Goal: Information Seeking & Learning: Get advice/opinions

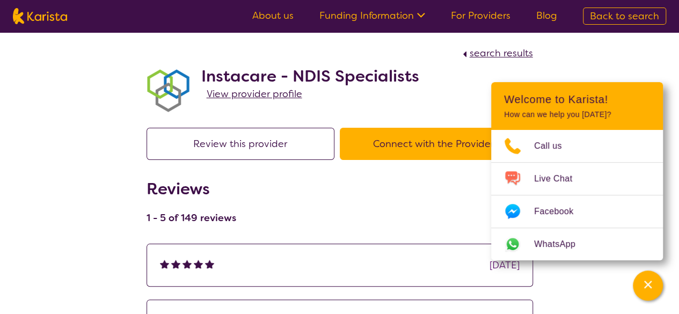
click at [390, 154] on button "Connect with the Provider" at bounding box center [434, 144] width 188 height 32
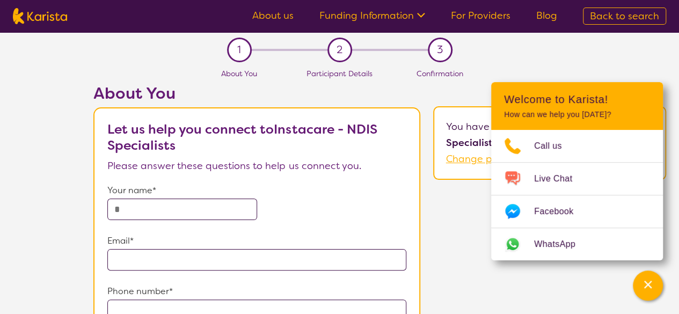
click at [478, 16] on link "For Providers" at bounding box center [481, 15] width 60 height 13
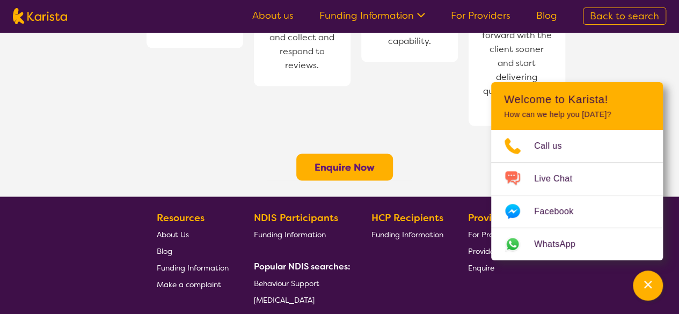
scroll to position [912, 0]
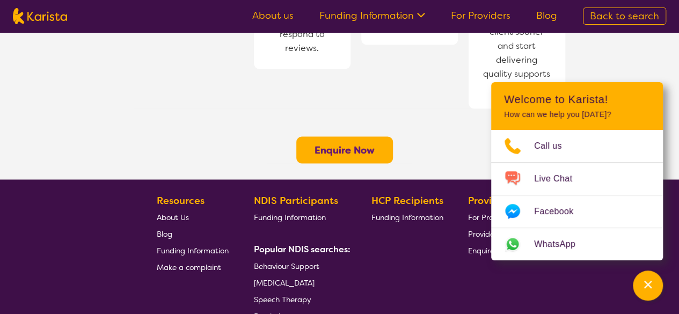
click at [283, 311] on span "Psychology" at bounding box center [274, 316] width 40 height 10
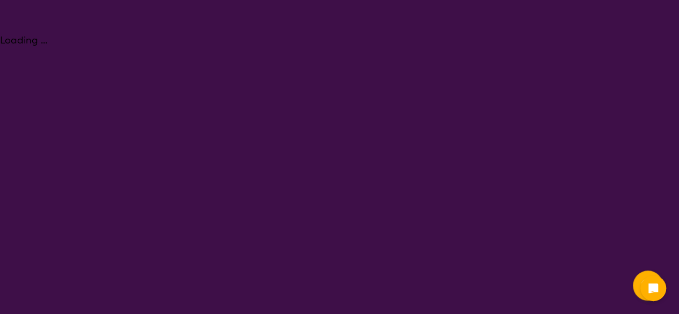
select select "Psychology"
select select "AD"
select select "NDIS"
select select "Psychology"
select select "AD"
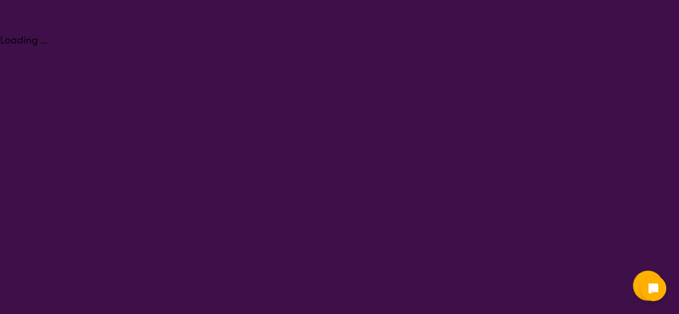
select select "NDIS"
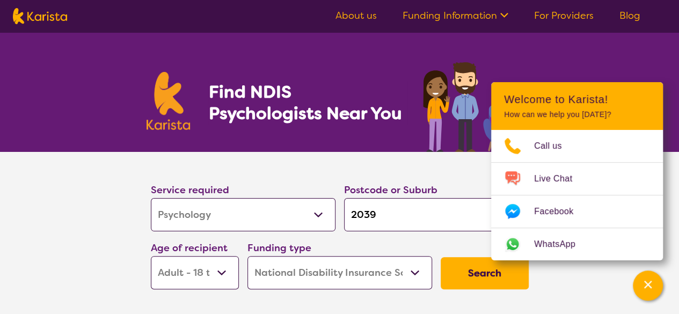
click at [474, 272] on button "Search" at bounding box center [485, 273] width 88 height 32
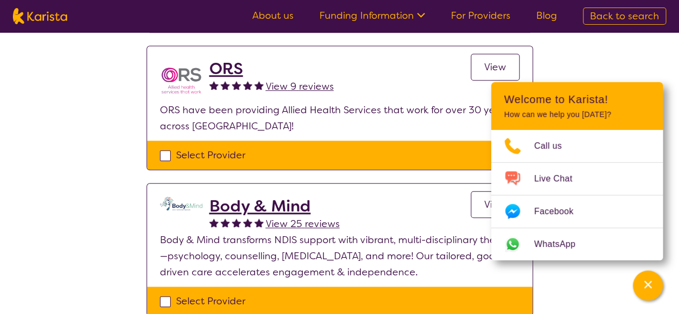
scroll to position [400, 0]
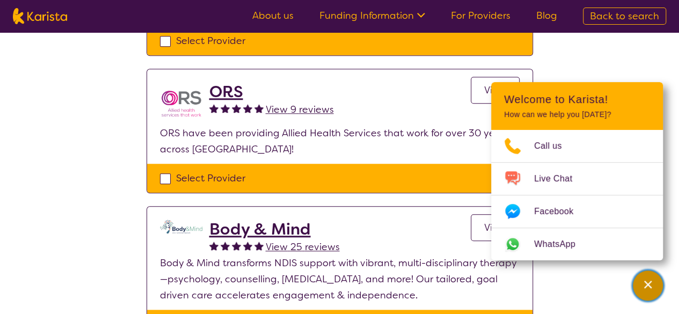
click at [646, 281] on icon "Channel Menu" at bounding box center [647, 284] width 11 height 11
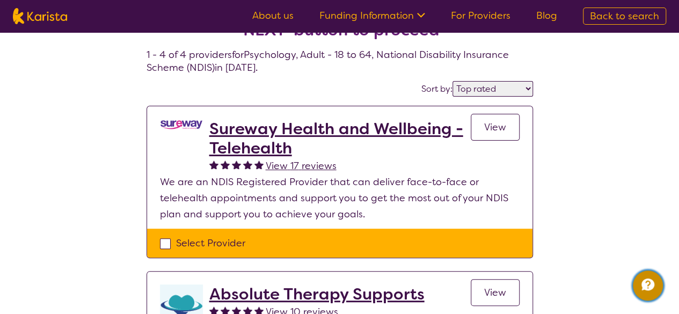
scroll to position [0, 0]
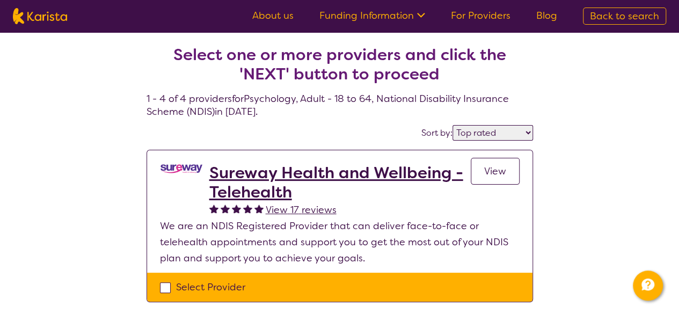
click at [499, 130] on select "Highly reviewed Top rated" at bounding box center [492, 133] width 81 height 16
select select "highly_reviewed"
click at [454, 125] on select "Highly reviewed Top rated" at bounding box center [492, 133] width 81 height 16
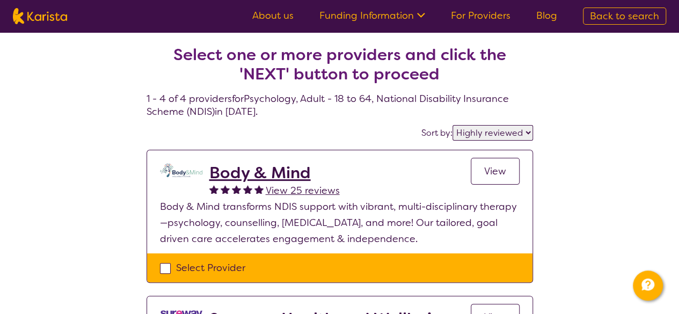
click at [263, 172] on h2 "Body & Mind" at bounding box center [274, 172] width 130 height 19
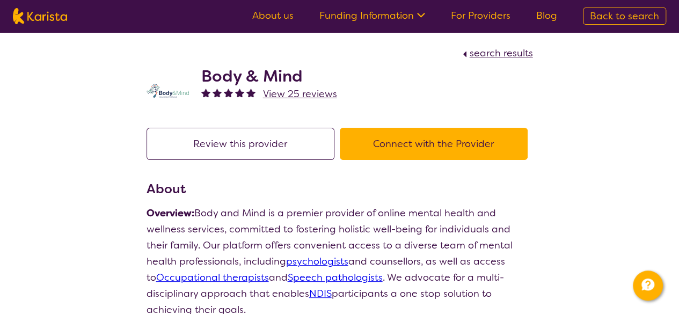
click at [281, 140] on button "Review this provider" at bounding box center [241, 144] width 188 height 32
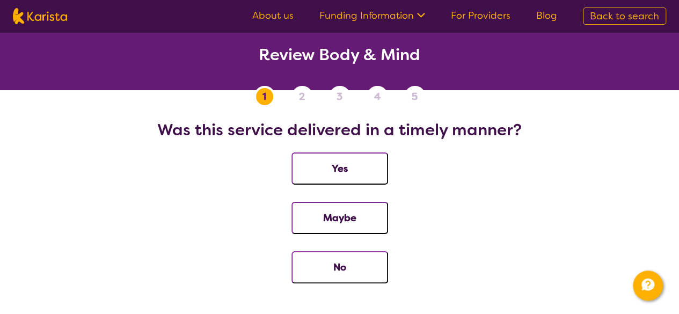
click at [623, 14] on span "Back to search" at bounding box center [624, 16] width 69 height 13
select select "Psychology"
select select "AD"
select select "NDIS"
select select "Psychology"
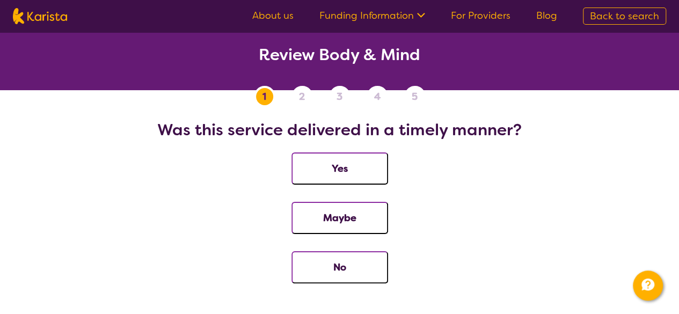
select select "AD"
select select "NDIS"
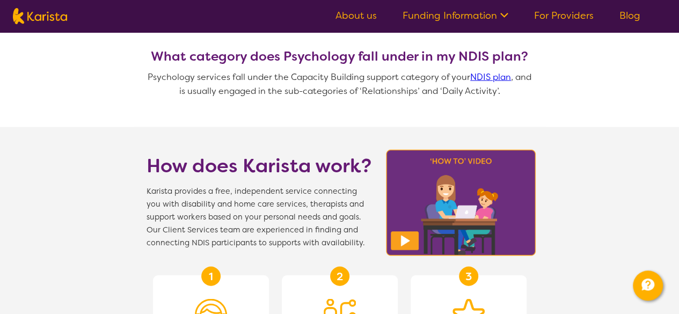
scroll to position [966, 0]
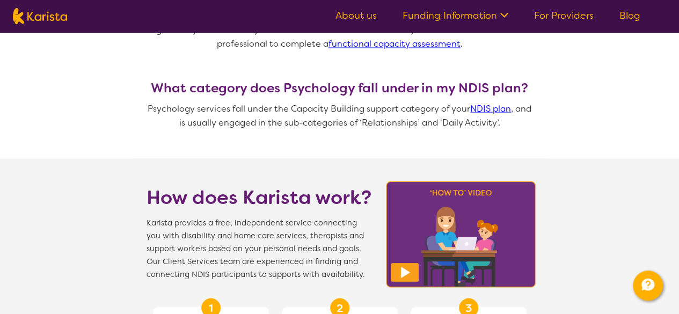
click at [401, 259] on img at bounding box center [461, 234] width 157 height 113
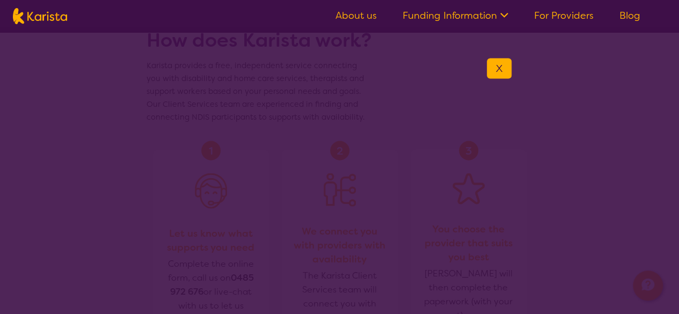
scroll to position [1127, 0]
